Goal: Information Seeking & Learning: Learn about a topic

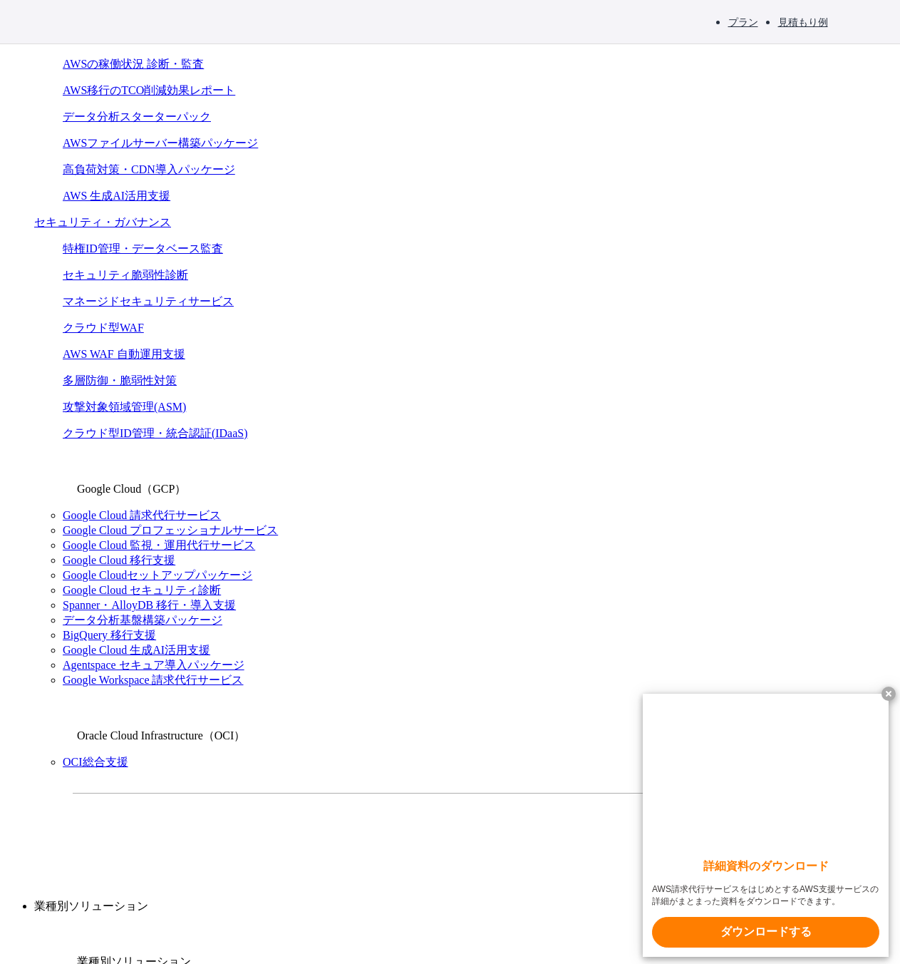
scroll to position [856, 0]
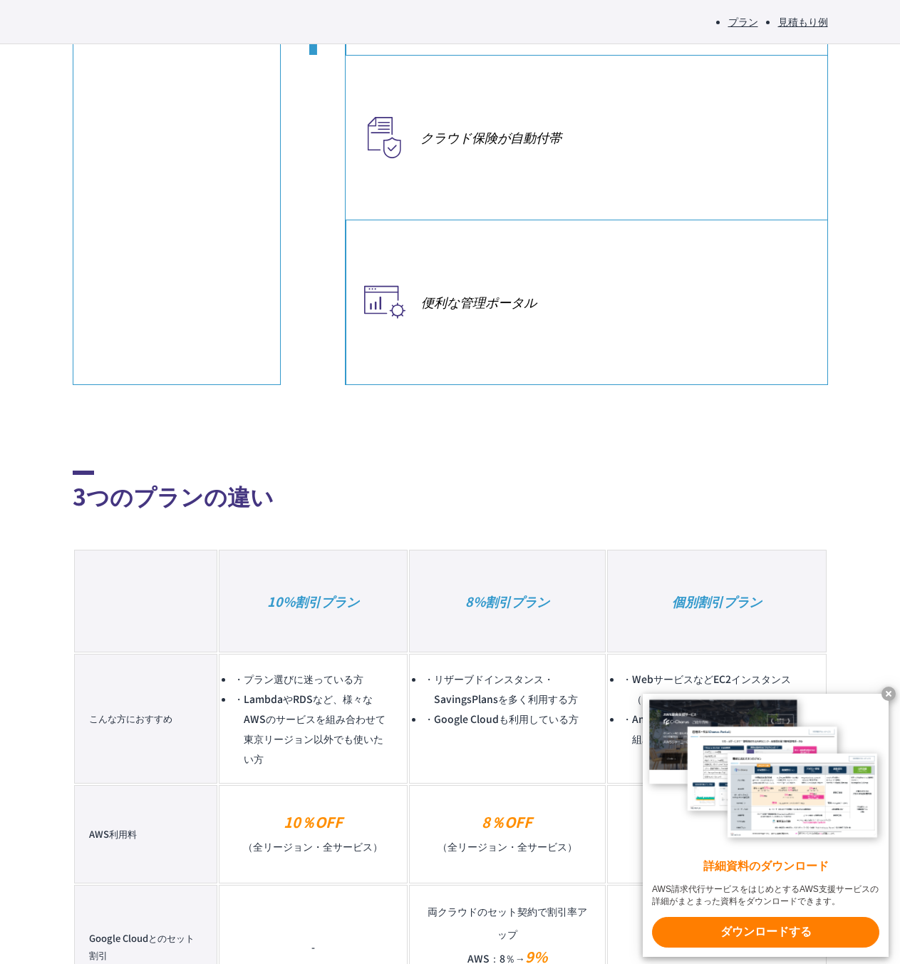
click at [890, 690] on x-t at bounding box center [889, 694] width 14 height 14
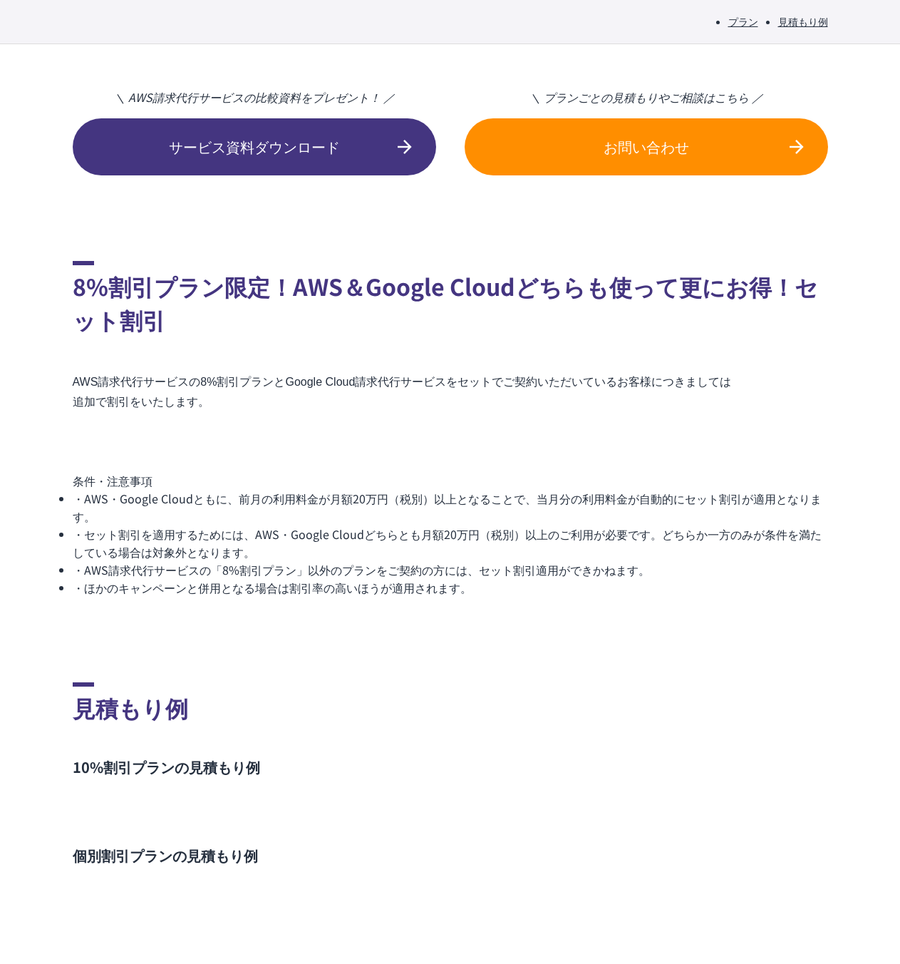
scroll to position [2567, 0]
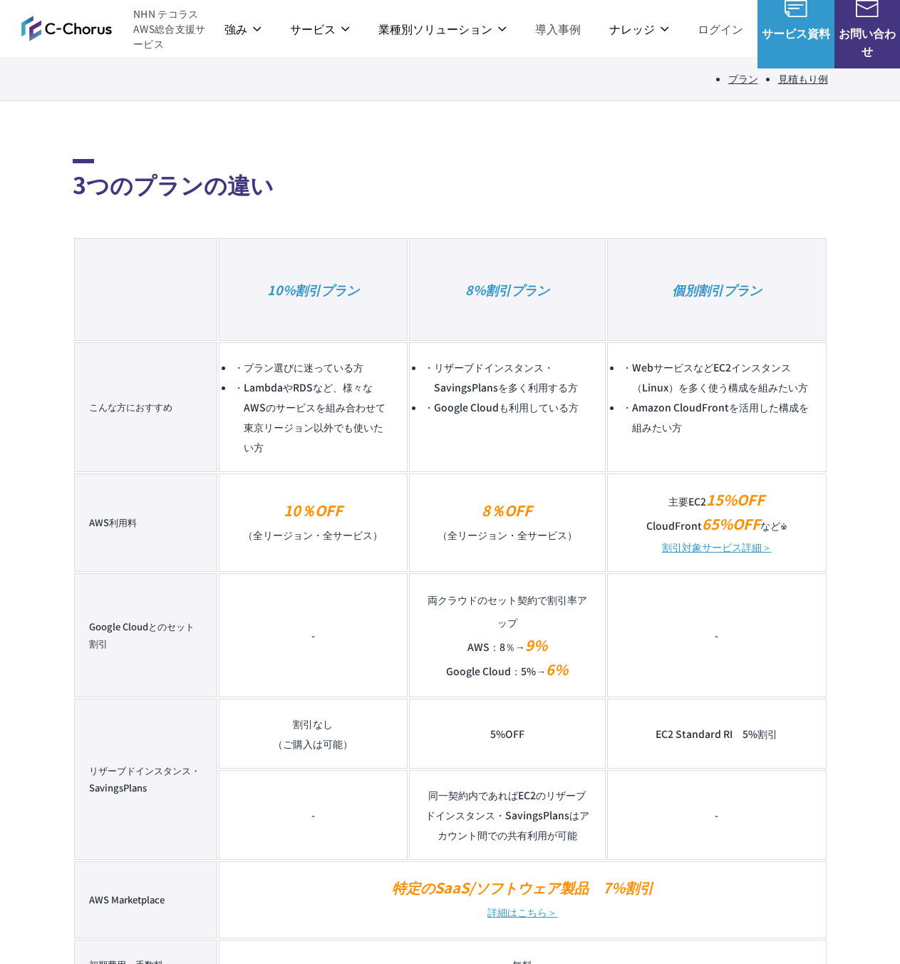
drag, startPoint x: 463, startPoint y: 500, endPoint x: 396, endPoint y: 281, distance: 228.9
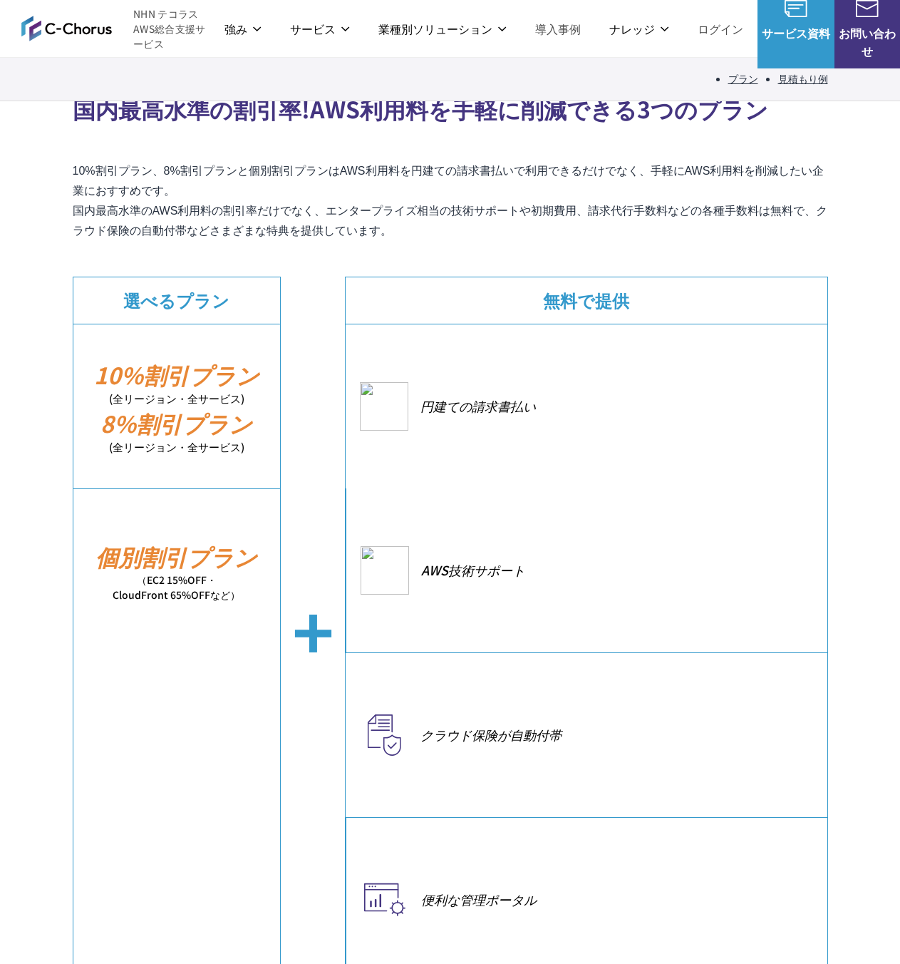
scroll to position [214, 0]
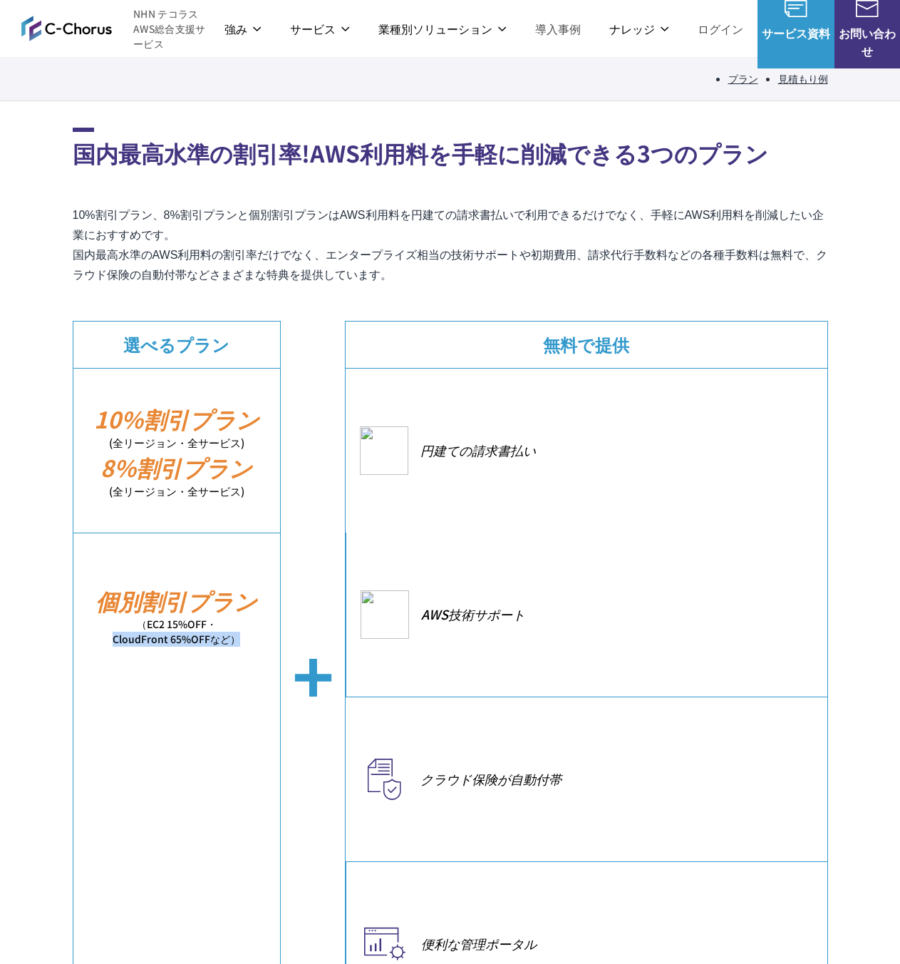
drag, startPoint x: 105, startPoint y: 632, endPoint x: 237, endPoint y: 636, distance: 132.7
click at [237, 636] on small "（EC2 15%OFF・ CloudFront 65%OFFなど）" at bounding box center [176, 632] width 207 height 30
copy small "CloudFront 65%OFFなど）"
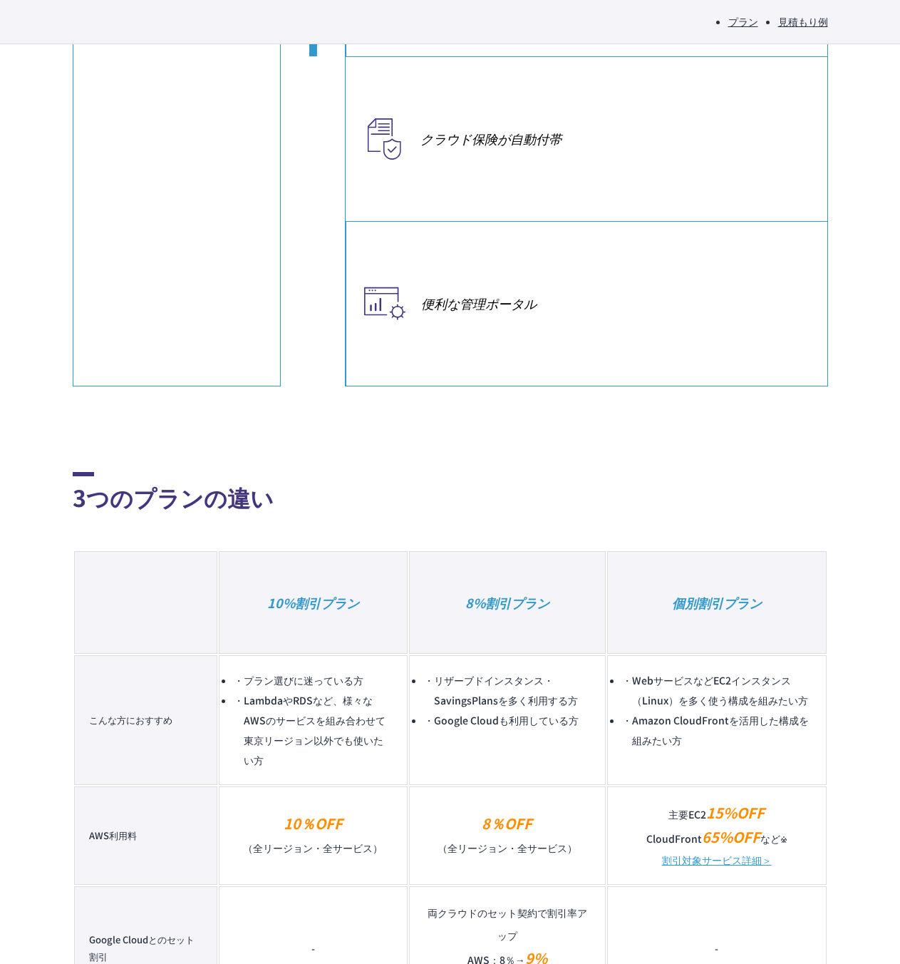
scroll to position [856, 0]
drag, startPoint x: 791, startPoint y: 669, endPoint x: 748, endPoint y: 671, distance: 43.5
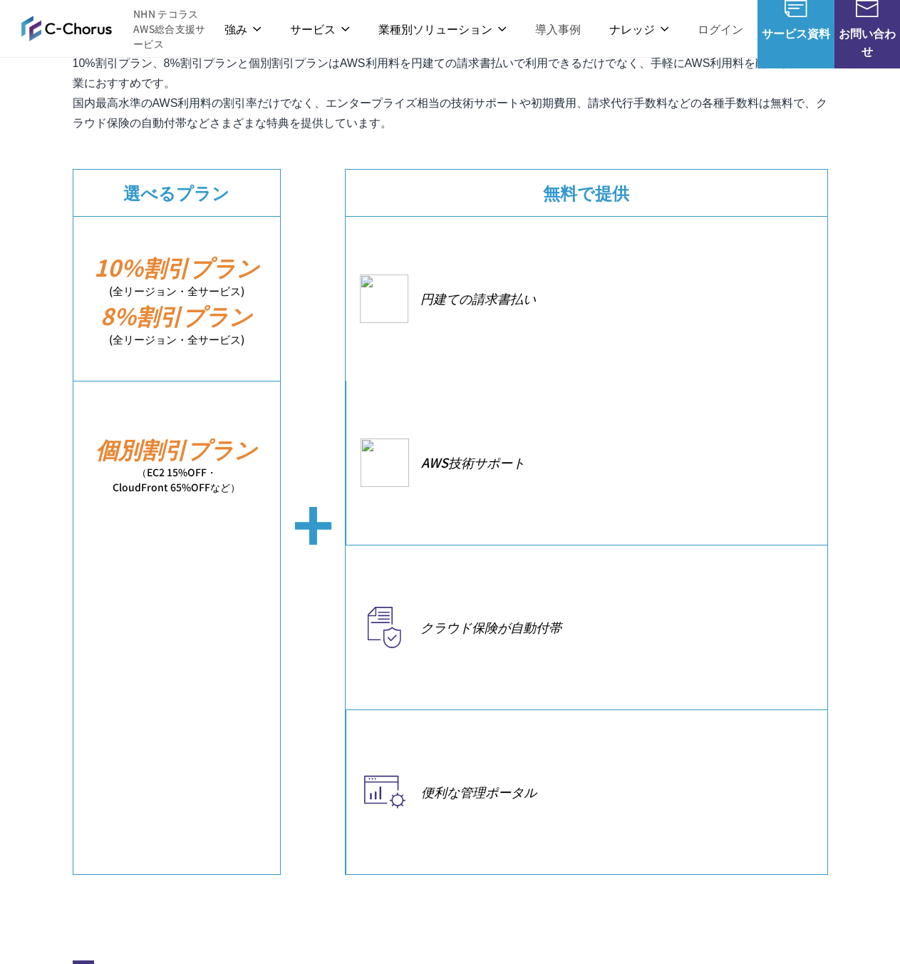
scroll to position [0, 0]
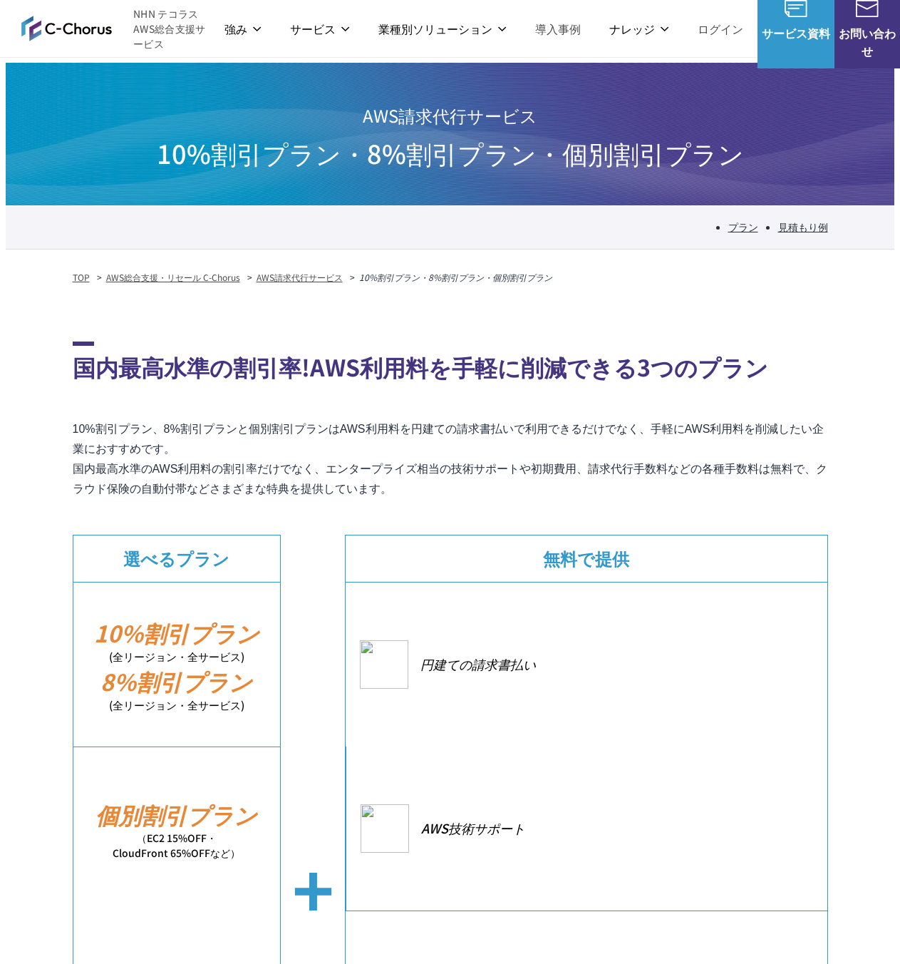
drag, startPoint x: 546, startPoint y: 164, endPoint x: 332, endPoint y: 11, distance: 262.7
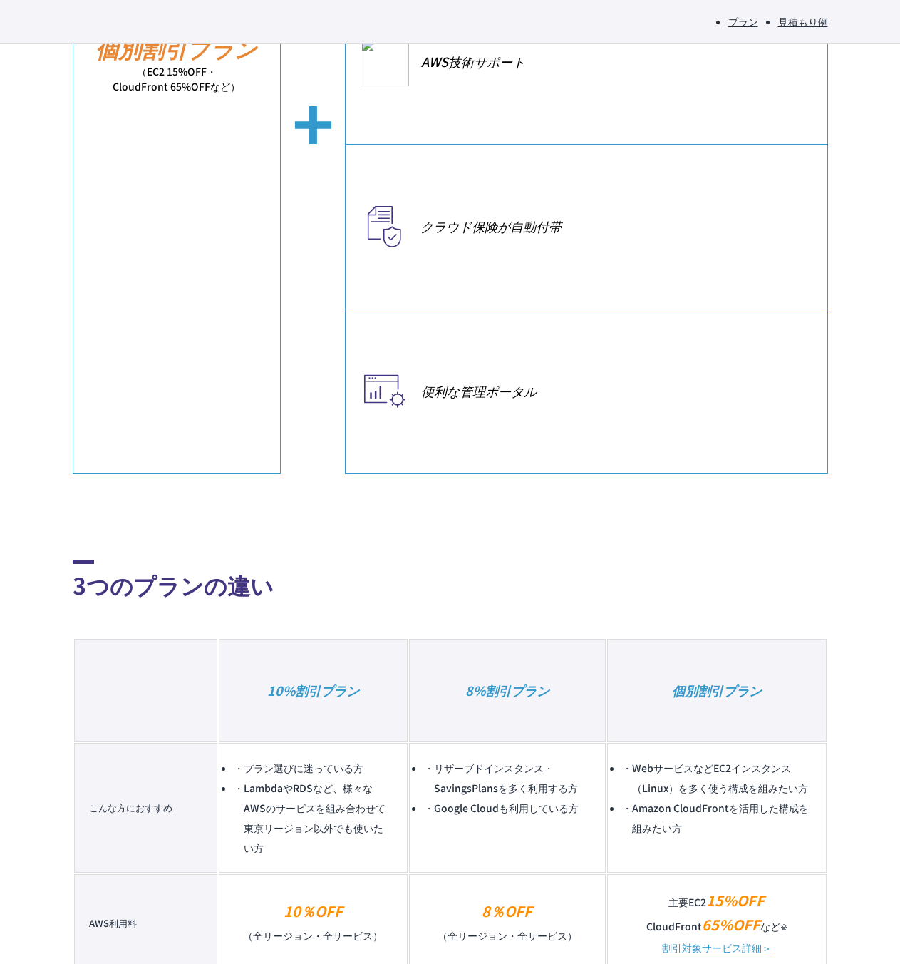
scroll to position [927, 0]
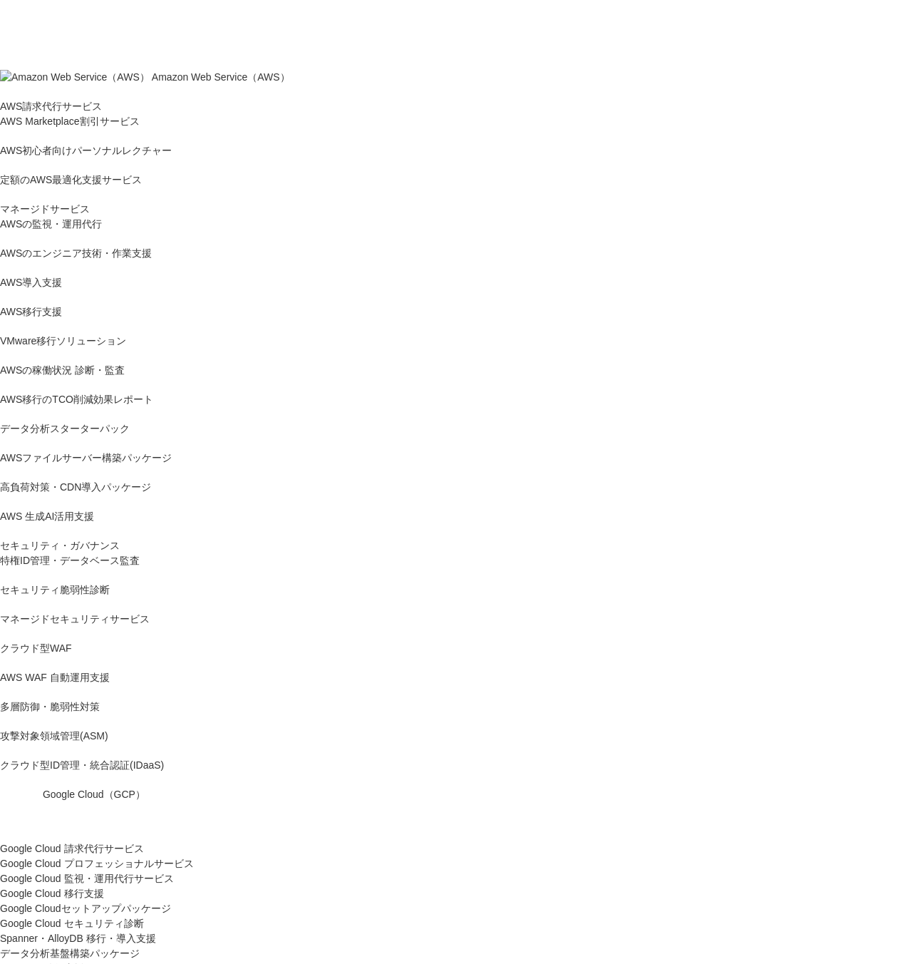
scroll to position [71, 0]
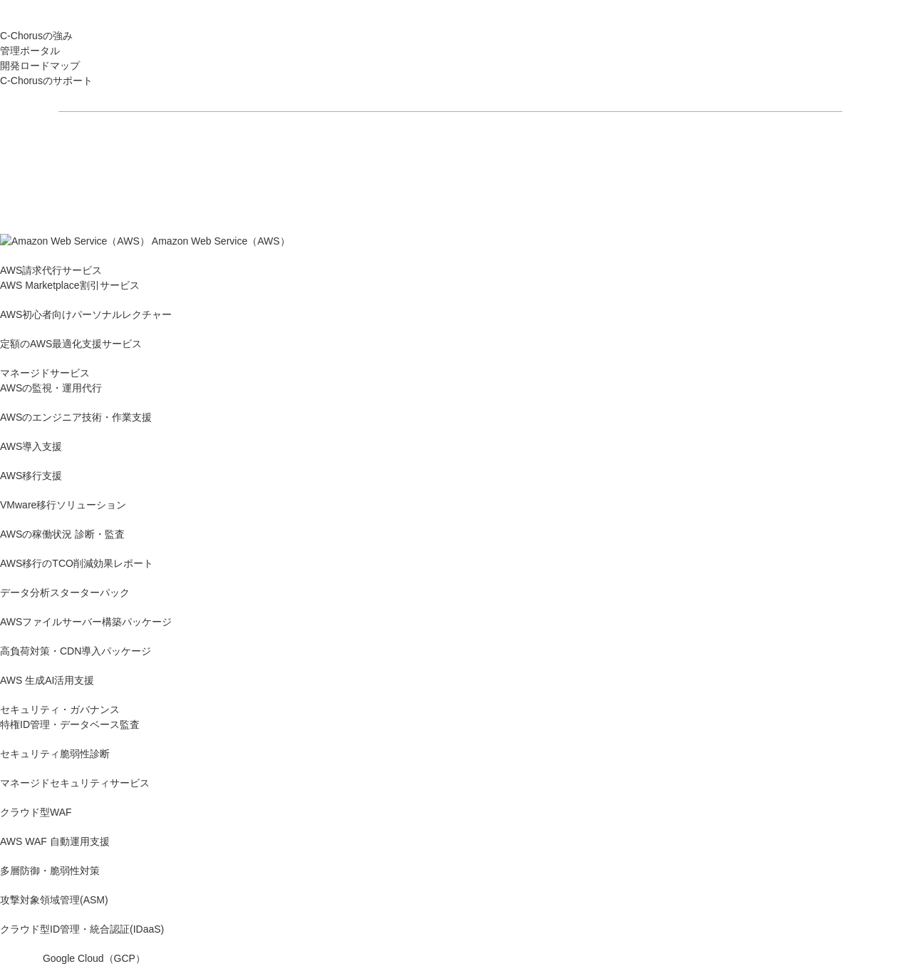
click at [102, 263] on link "AWS請求代行サービス" at bounding box center [51, 270] width 102 height 15
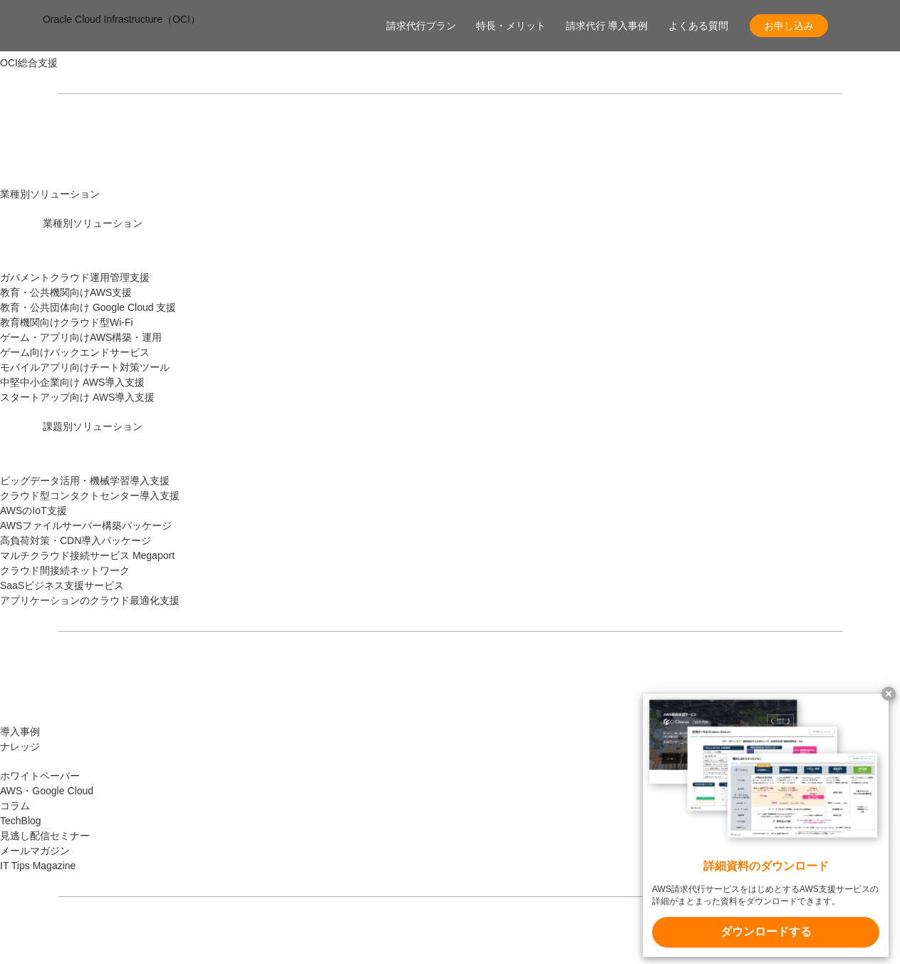
scroll to position [1283, 0]
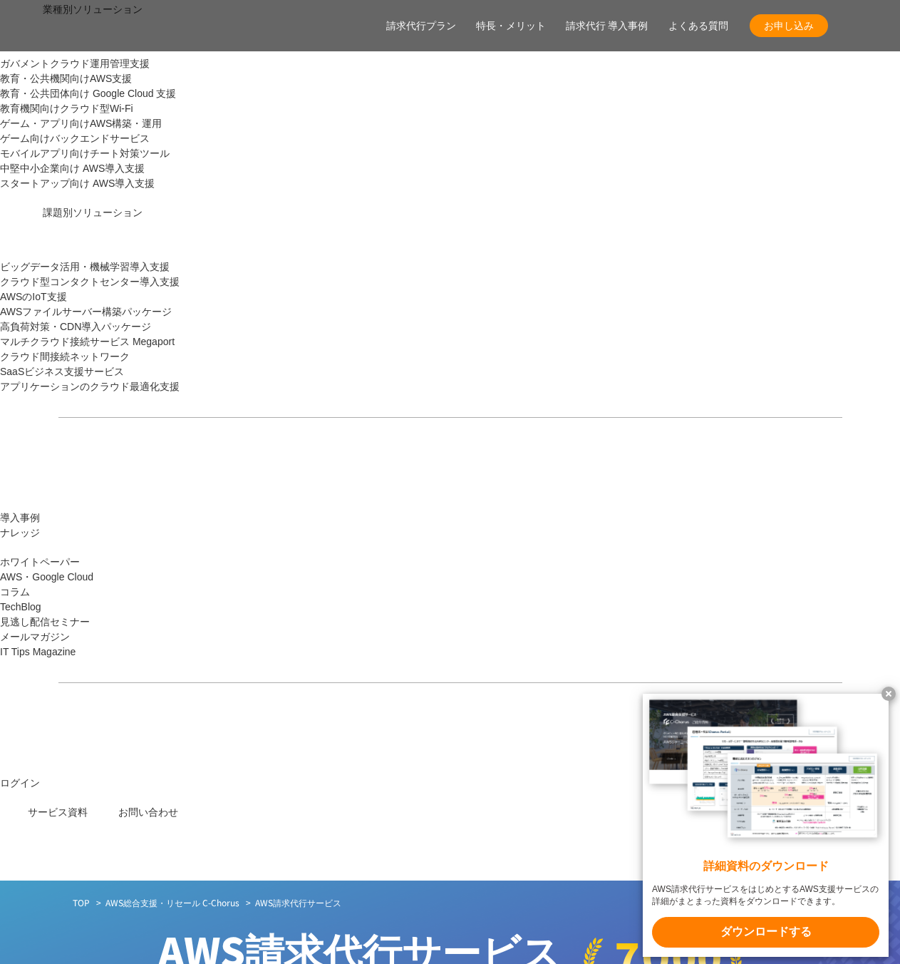
scroll to position [1497, 0]
